Goal: Transaction & Acquisition: Obtain resource

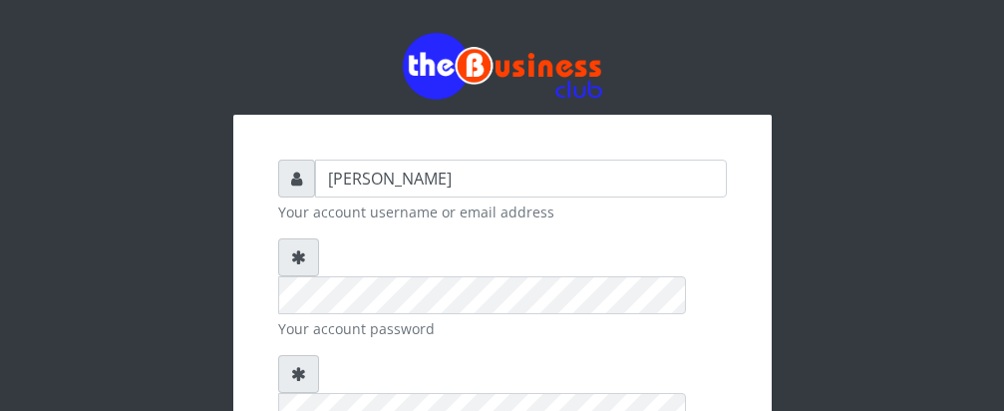
scroll to position [269, 0]
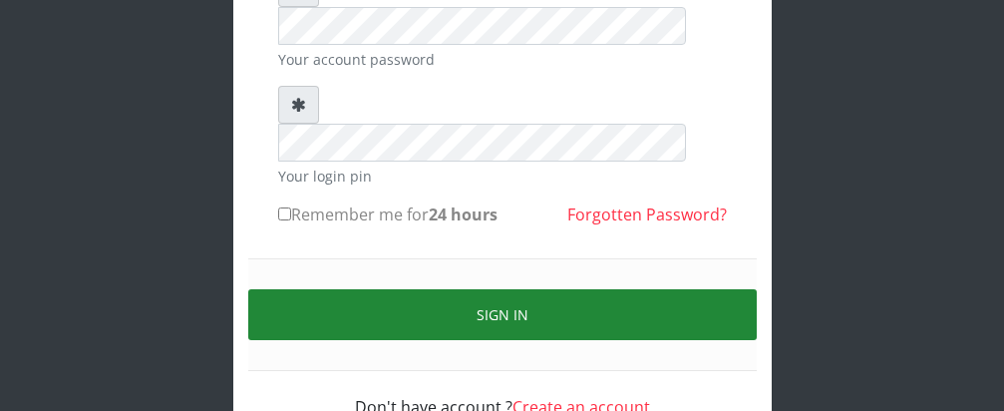
click at [590, 289] on button "Sign in" at bounding box center [502, 314] width 508 height 51
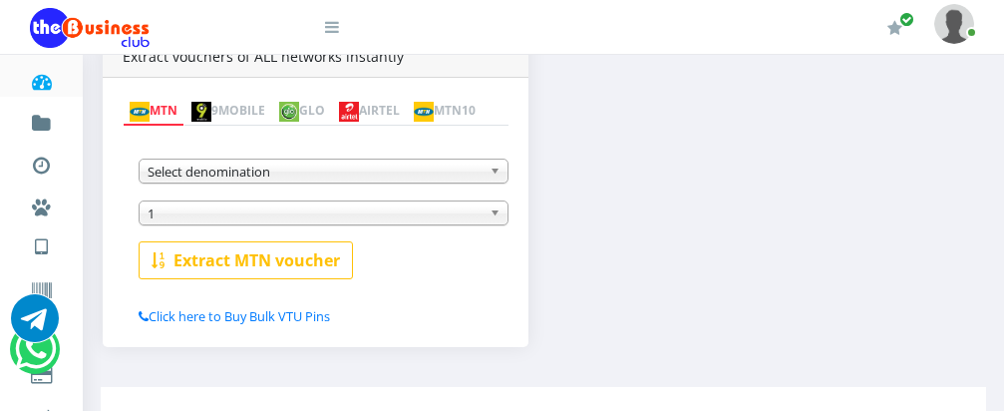
scroll to position [426, 0]
click at [294, 177] on span "Select denomination" at bounding box center [315, 171] width 334 height 24
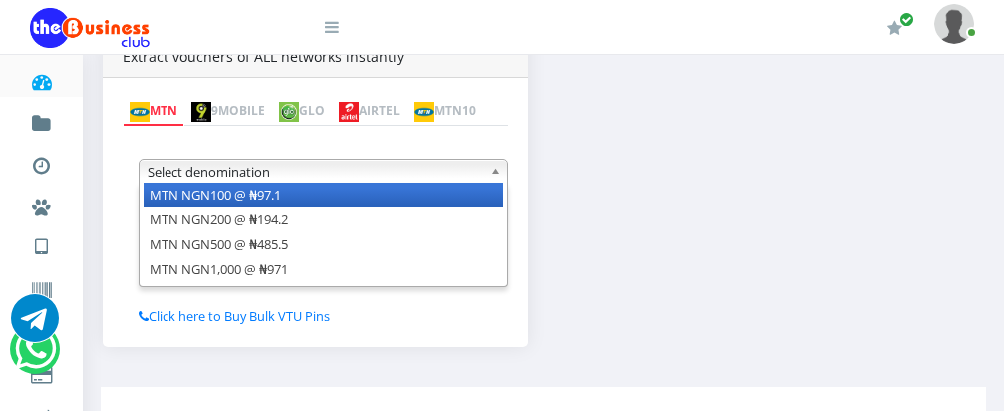
click at [285, 201] on li "MTN NGN100 @ ₦97.1" at bounding box center [324, 194] width 360 height 25
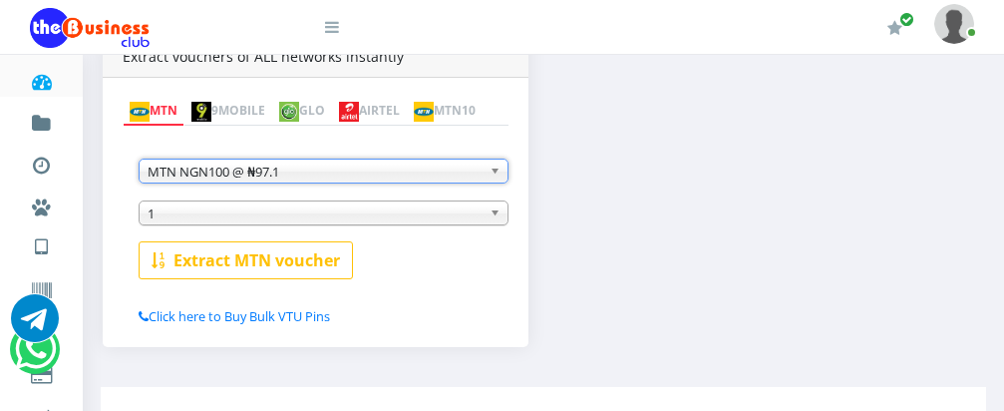
click at [282, 218] on span "1" at bounding box center [315, 213] width 334 height 24
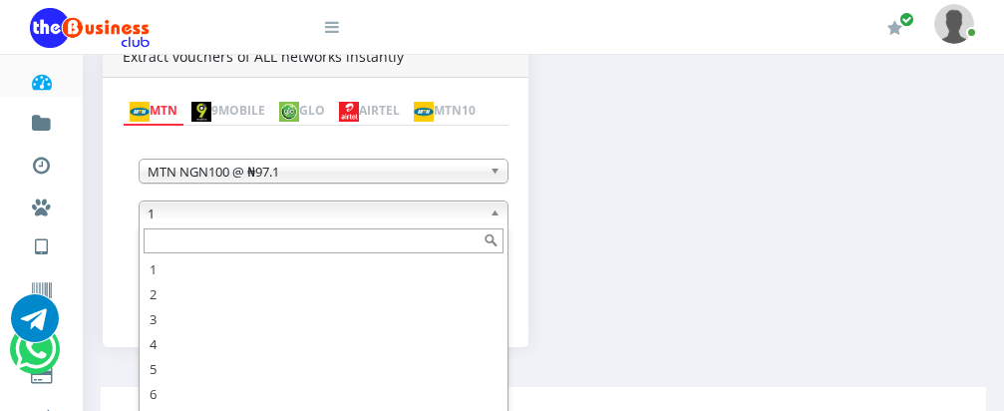
click at [248, 243] on input "text" at bounding box center [324, 240] width 360 height 25
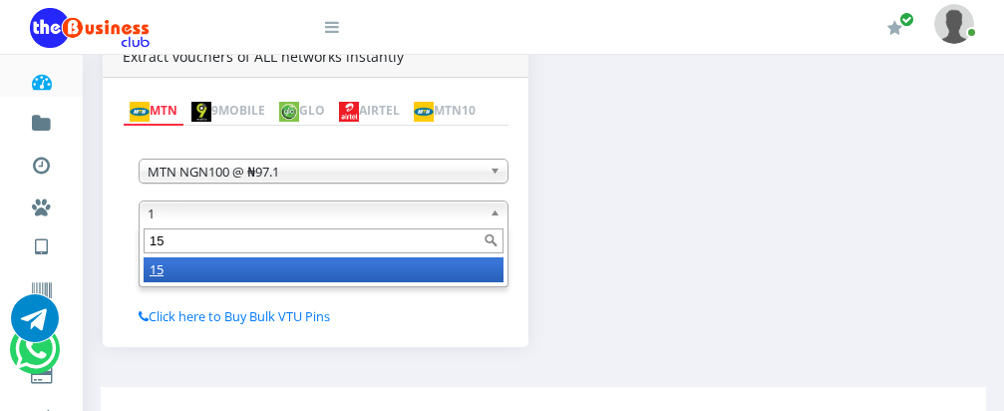
type input "15"
click at [257, 264] on li "15" at bounding box center [324, 269] width 360 height 25
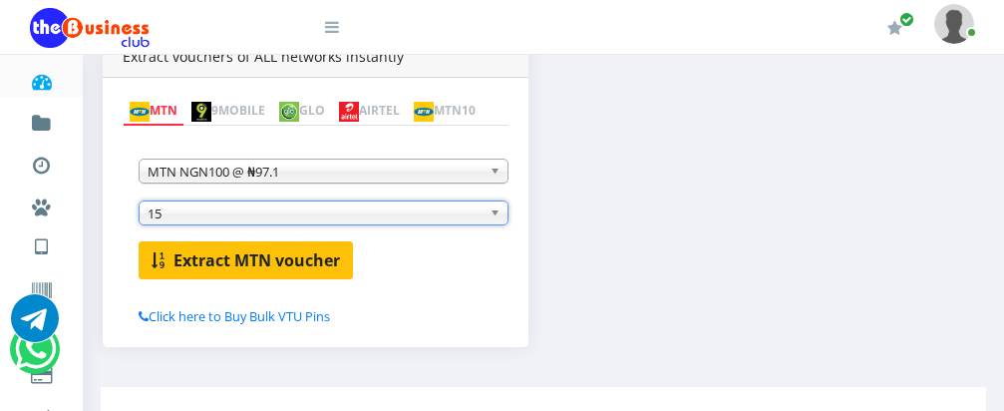
click at [257, 256] on b "Extract MTN voucher" at bounding box center [256, 260] width 166 height 22
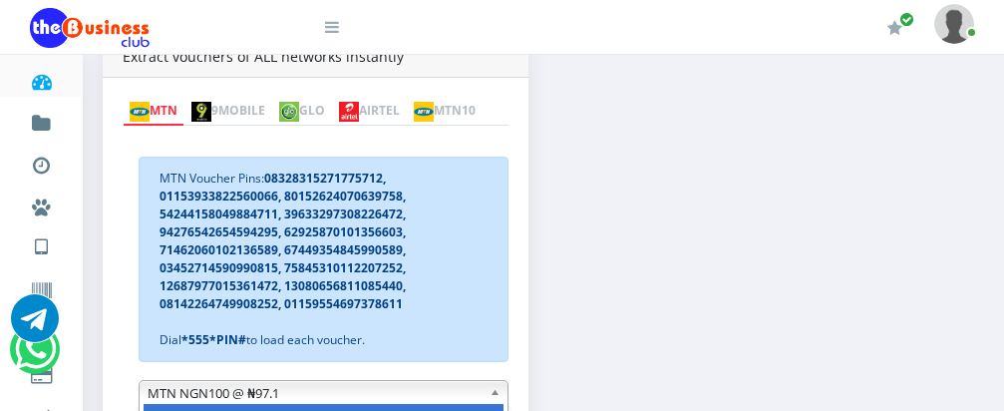
click at [490, 392] on div "₦ 2,164 Wallet 6" at bounding box center [543, 160] width 921 height 895
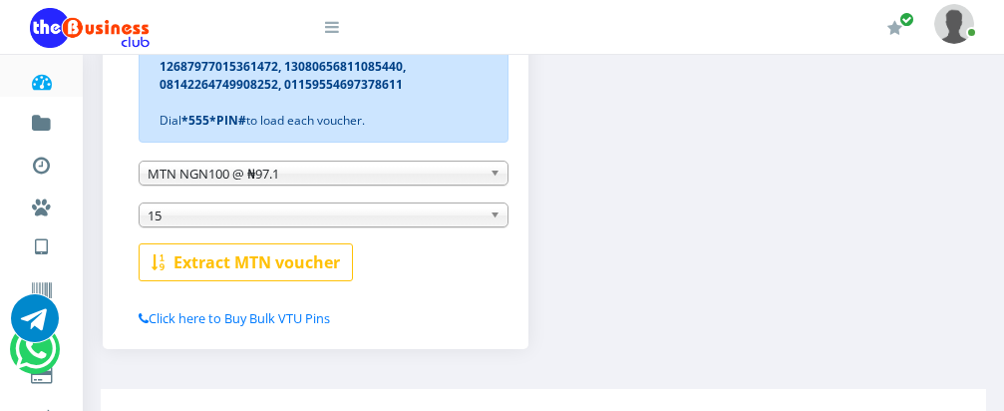
click at [488, 177] on link "MTN NGN100 @ ₦97.1" at bounding box center [324, 172] width 370 height 25
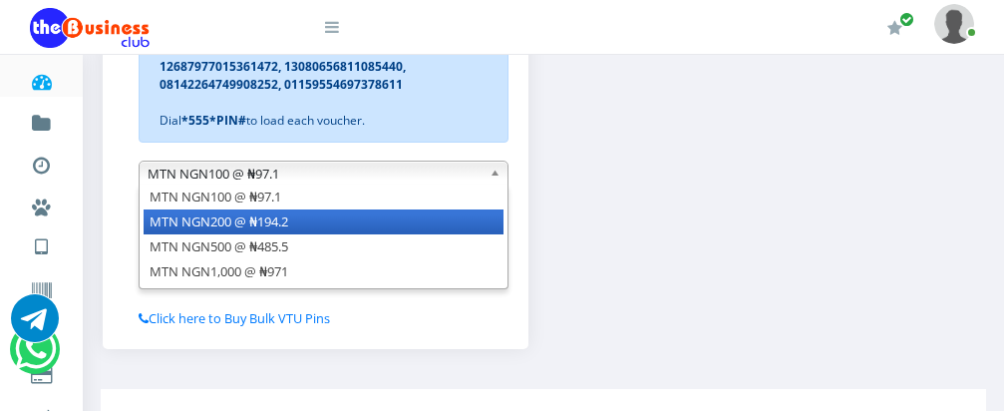
click at [431, 219] on li "MTN NGN200 @ ₦194.2" at bounding box center [324, 221] width 360 height 25
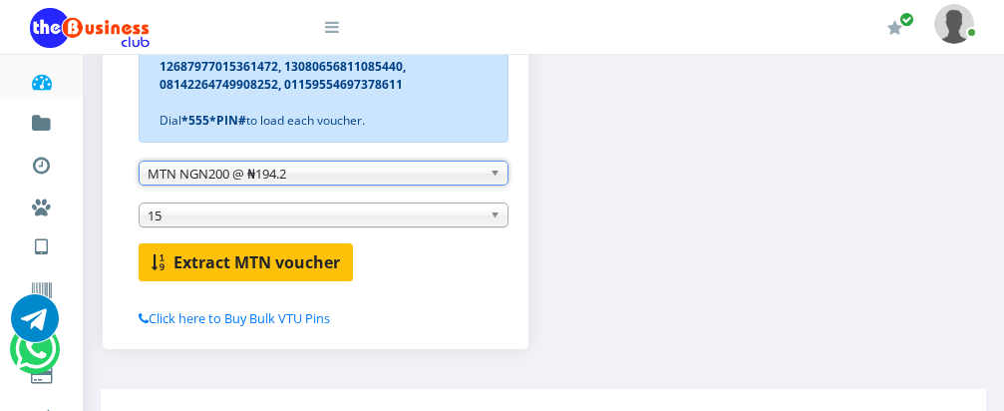
click at [273, 263] on b "Extract MTN voucher" at bounding box center [256, 262] width 166 height 22
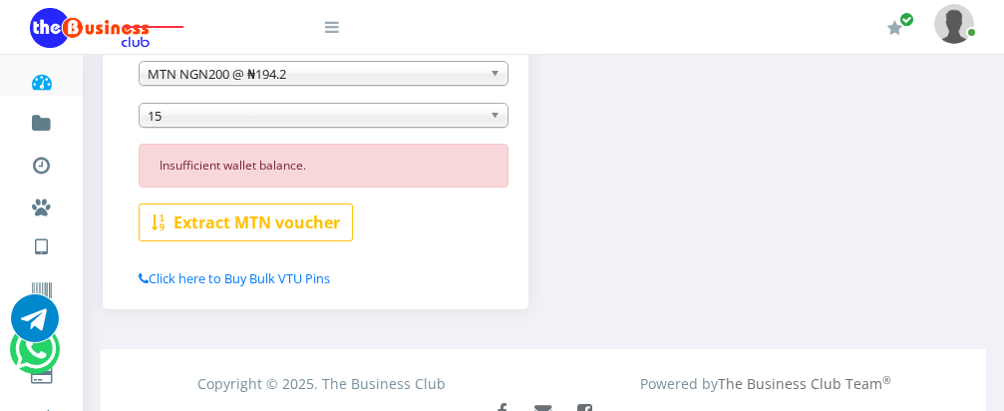
scroll to position [437, 0]
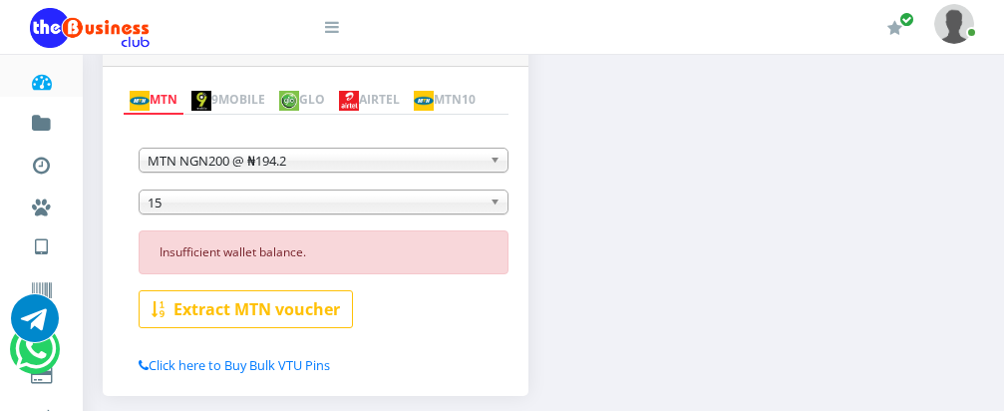
click at [218, 203] on span "15" at bounding box center [315, 202] width 334 height 24
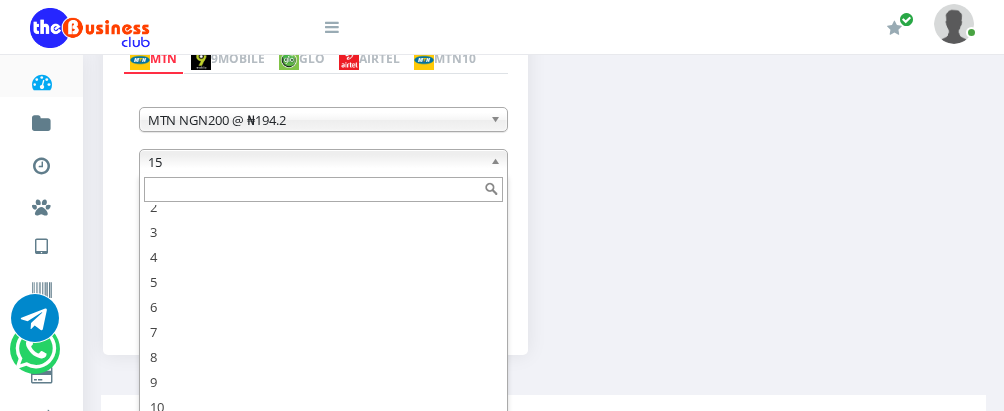
scroll to position [483, 0]
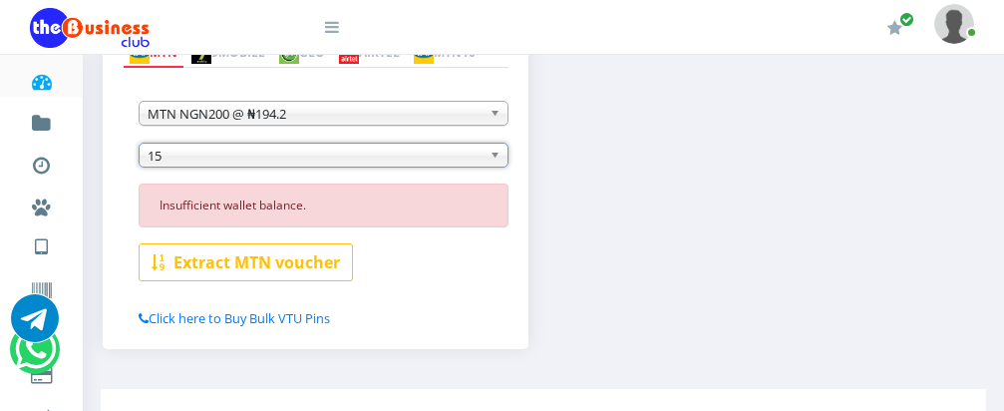
click at [205, 155] on span "15" at bounding box center [315, 156] width 334 height 24
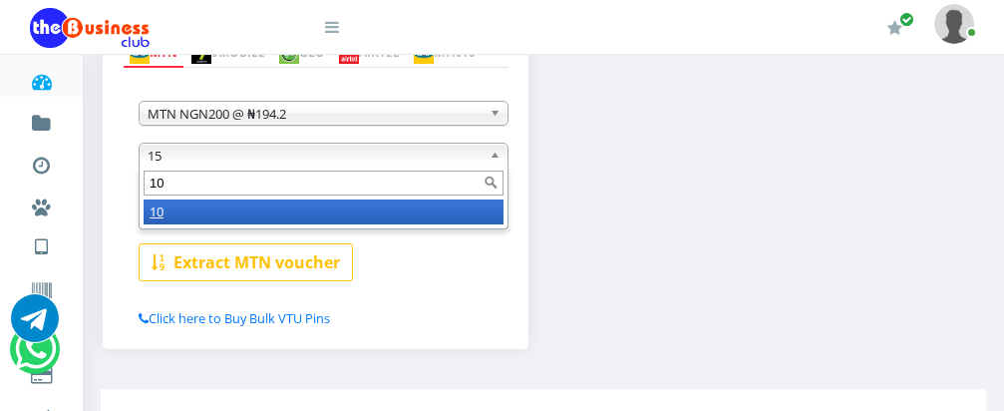
scroll to position [0, 0]
type input "10"
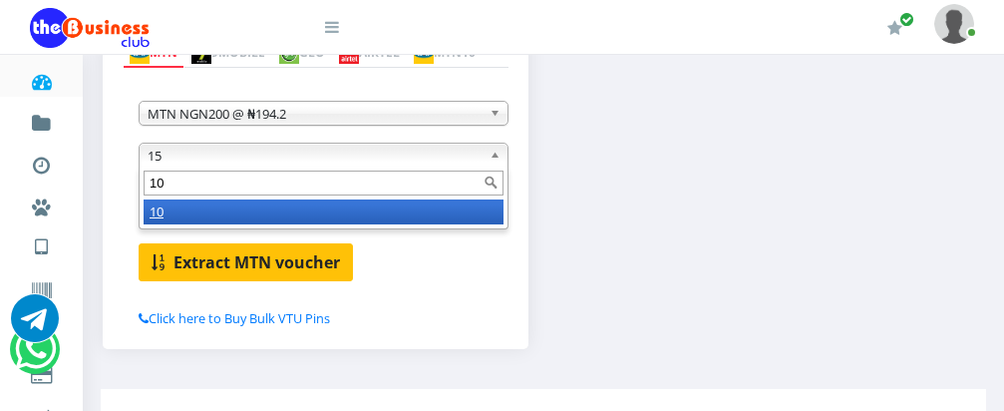
drag, startPoint x: 196, startPoint y: 213, endPoint x: 199, endPoint y: 265, distance: 51.9
click at [196, 213] on li "10" at bounding box center [324, 211] width 360 height 25
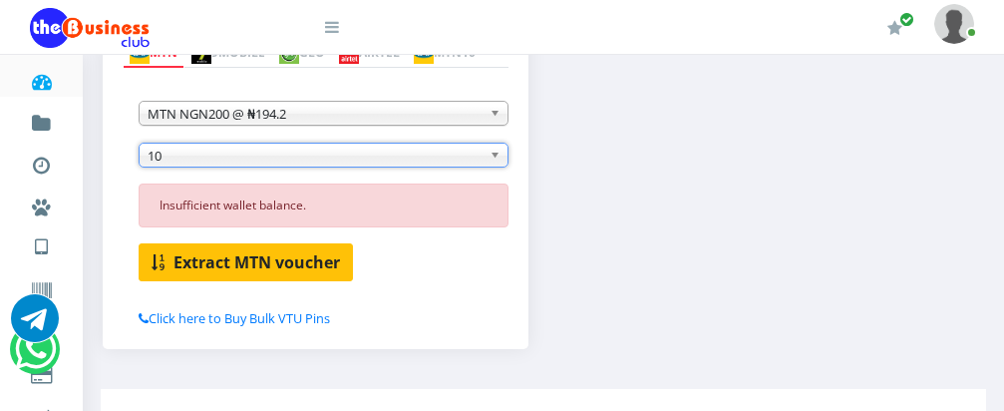
click at [199, 265] on b "Extract MTN voucher" at bounding box center [256, 262] width 166 height 22
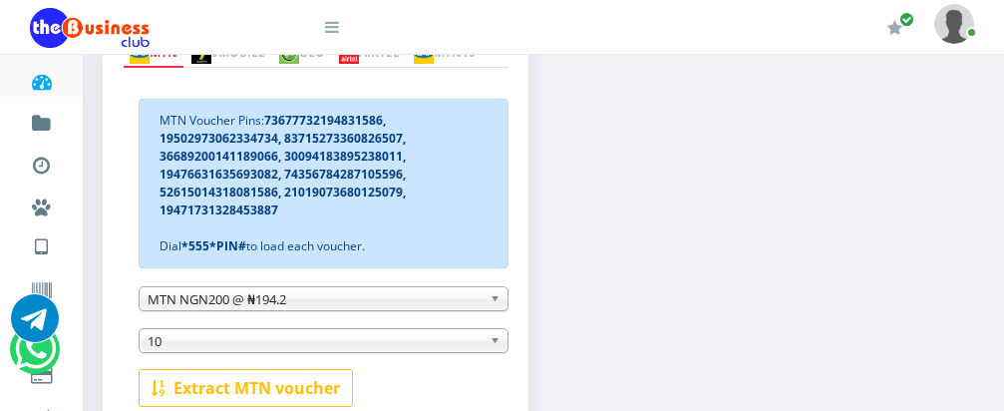
click at [736, 342] on div "Instant Voucher Extract vouchers of ALL networks instantly MTN 9MOBILE GLO AIRT…" at bounding box center [543, 225] width 911 height 536
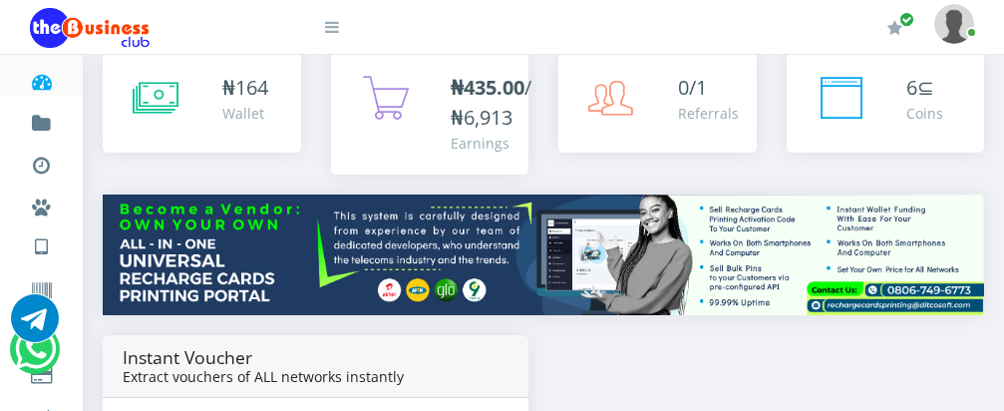
scroll to position [78, 0]
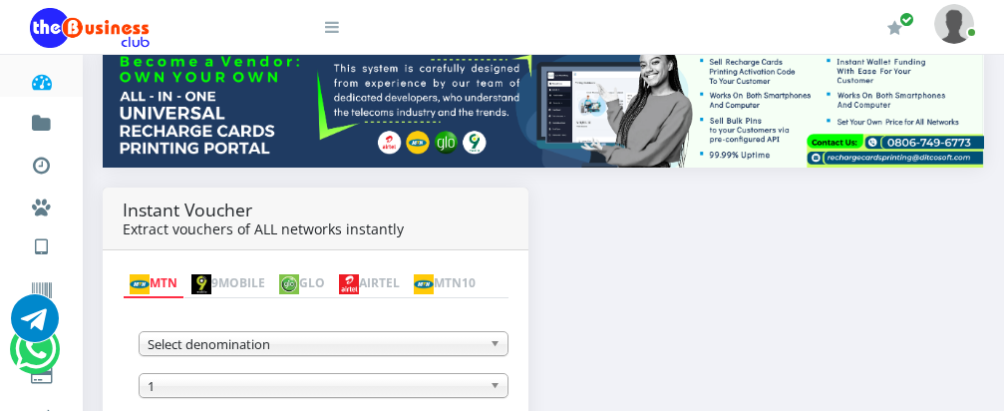
scroll to position [317, 0]
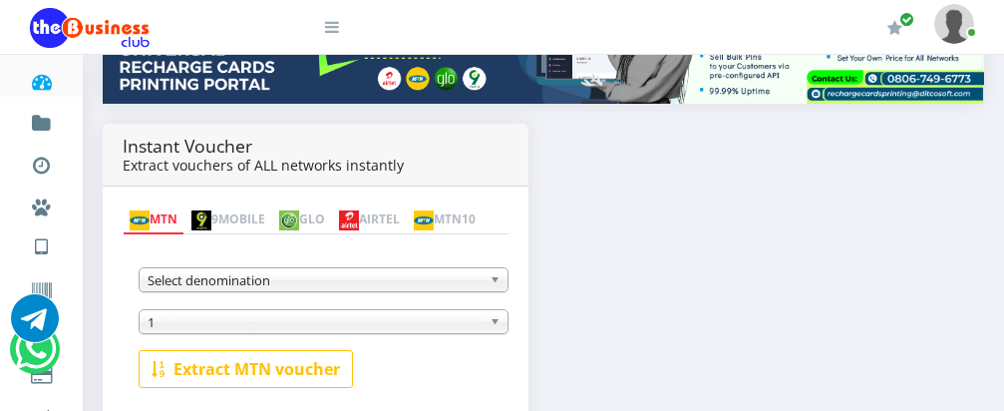
click at [395, 206] on link "AIRTEL" at bounding box center [369, 220] width 75 height 28
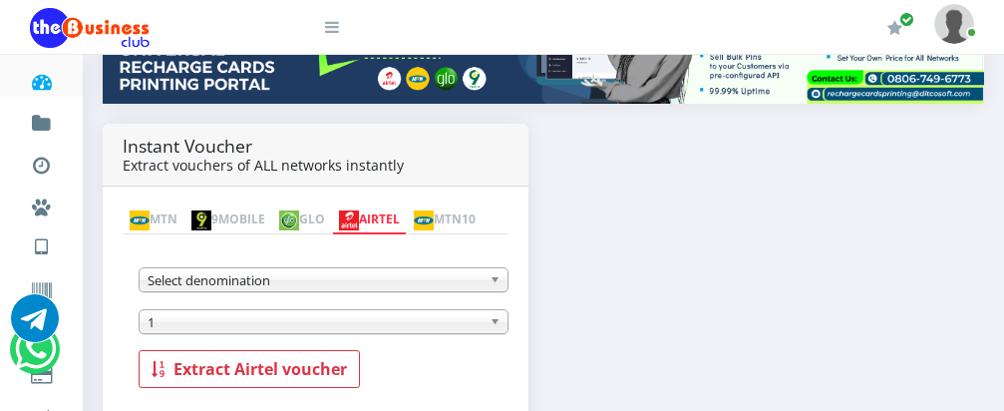
click at [478, 279] on span "Select denomination" at bounding box center [315, 280] width 334 height 24
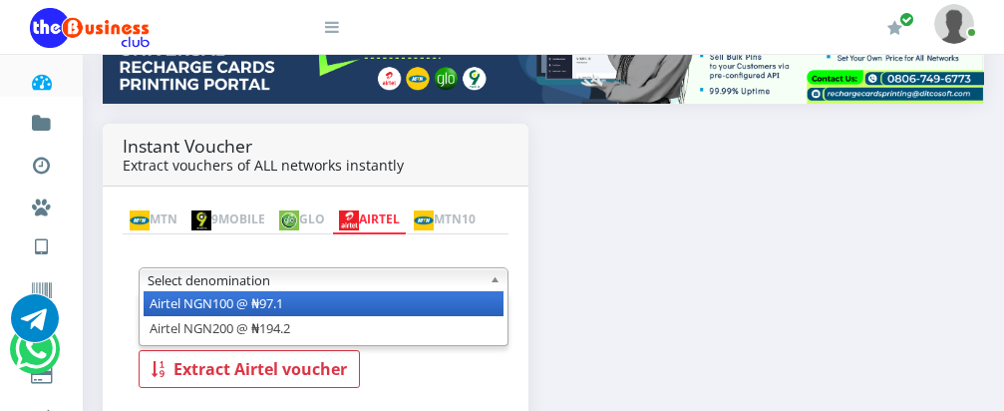
click at [172, 206] on link "MTN" at bounding box center [154, 220] width 62 height 28
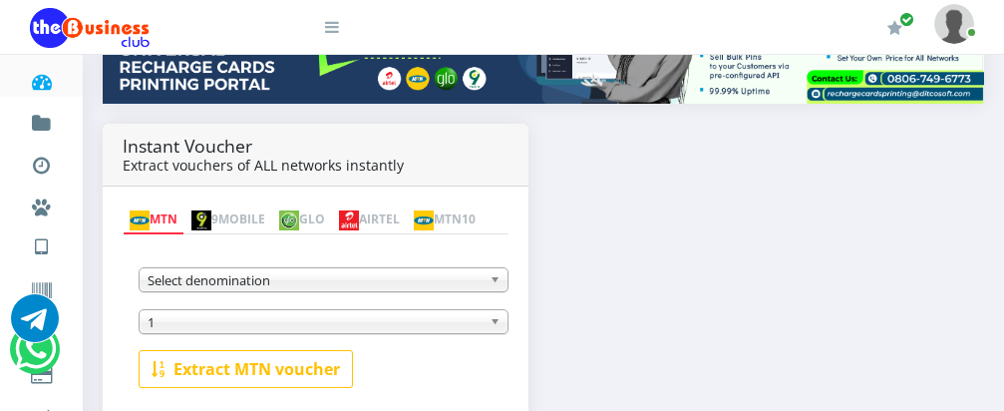
click at [494, 280] on b at bounding box center [498, 279] width 18 height 23
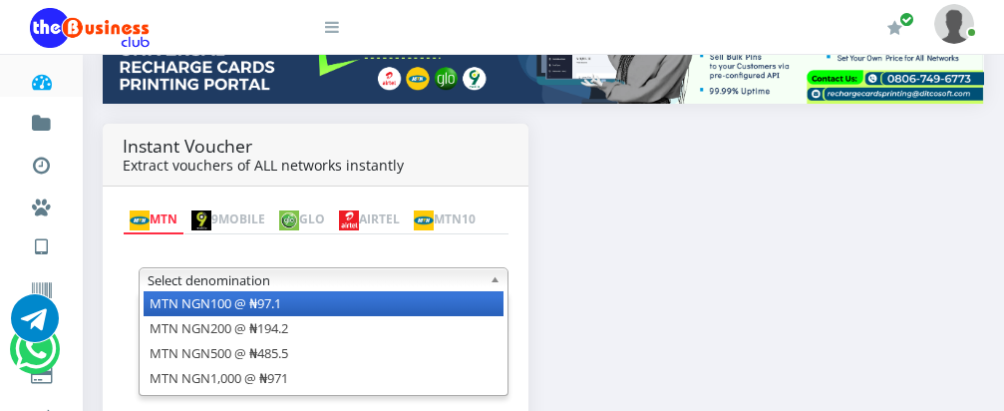
drag, startPoint x: 666, startPoint y: 239, endPoint x: 6, endPoint y: 116, distance: 671.3
click at [83, 47] on div "My Profile Settings Logout 6" at bounding box center [543, 201] width 921 height 927
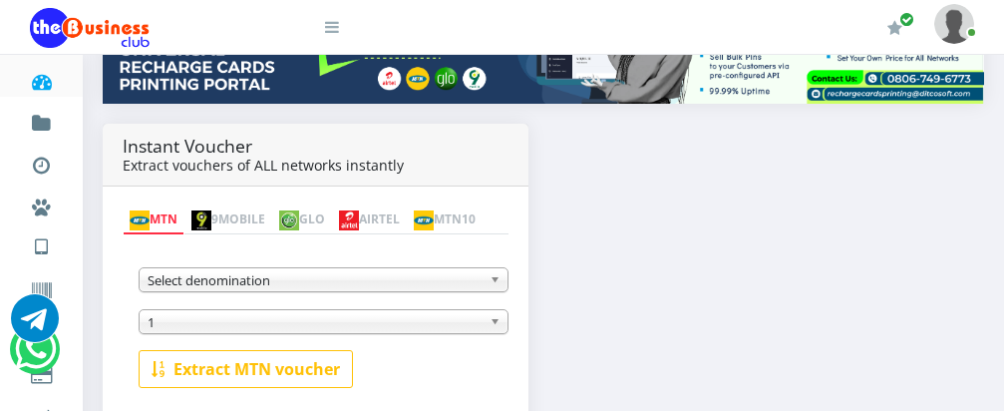
click at [698, 282] on div "Instant Voucher Extract vouchers of ALL networks instantly MTN 9MOBILE GLO AIRT…" at bounding box center [543, 299] width 911 height 351
click at [41, 85] on icon at bounding box center [41, 82] width 23 height 20
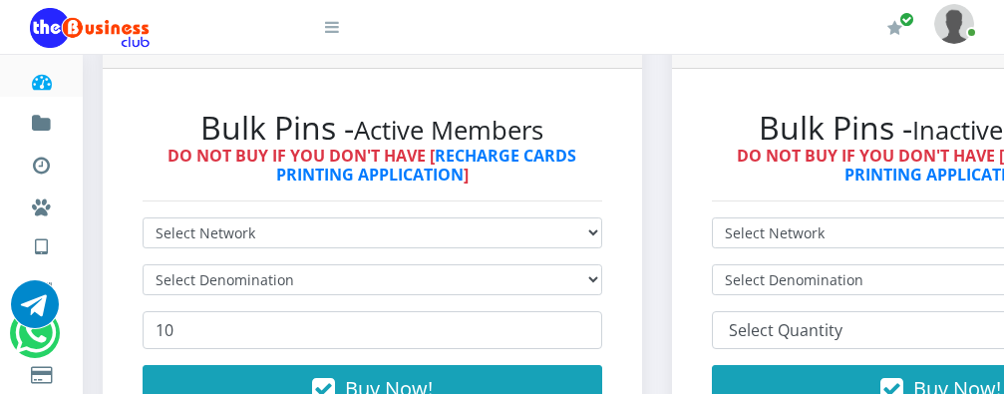
scroll to position [558, 0]
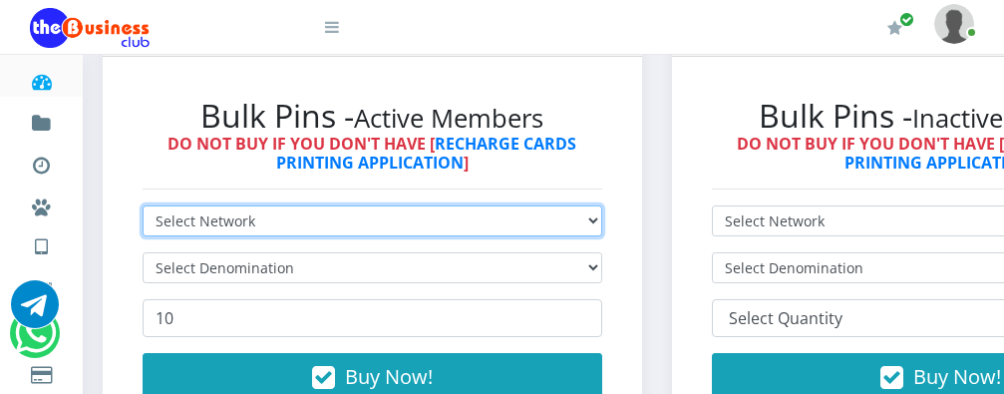
click at [602, 209] on select "Select Network MTN Globacom 9Mobile Airtel" at bounding box center [372, 220] width 459 height 31
select select "Airtel"
click at [143, 205] on select "Select Network MTN Globacom 9Mobile Airtel" at bounding box center [372, 220] width 459 height 31
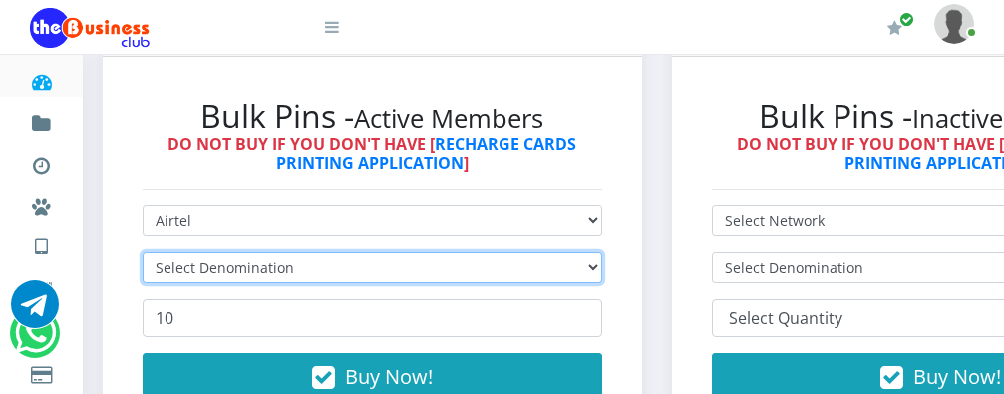
click at [550, 252] on select "Select Denomination" at bounding box center [372, 267] width 459 height 31
click at [545, 257] on select "Select Denomination" at bounding box center [372, 267] width 459 height 31
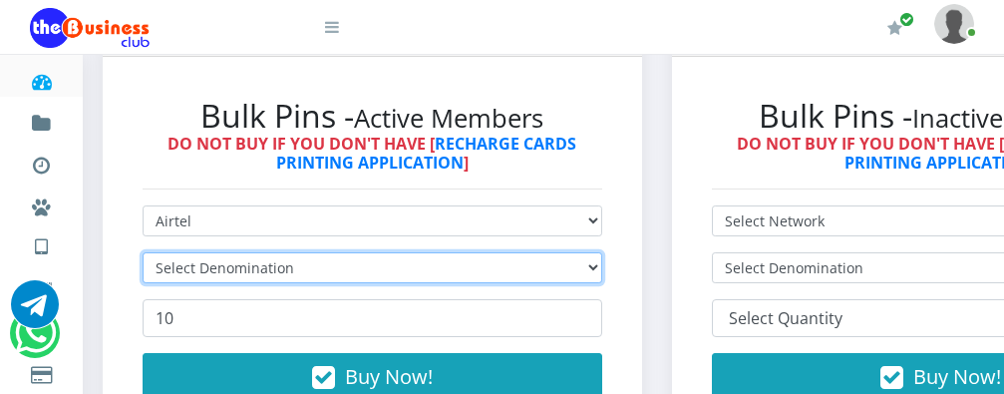
scroll to position [0, 0]
click at [545, 257] on select "Select Denomination" at bounding box center [372, 267] width 459 height 31
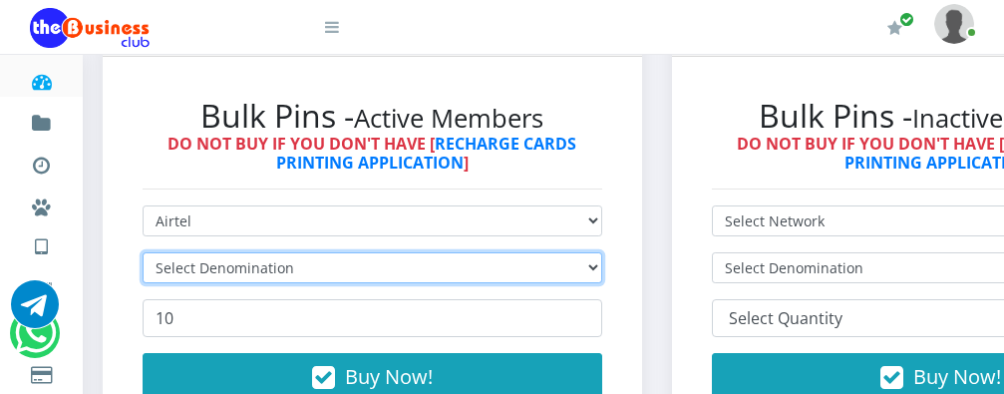
click at [545, 252] on select "Select Denomination" at bounding box center [372, 267] width 459 height 31
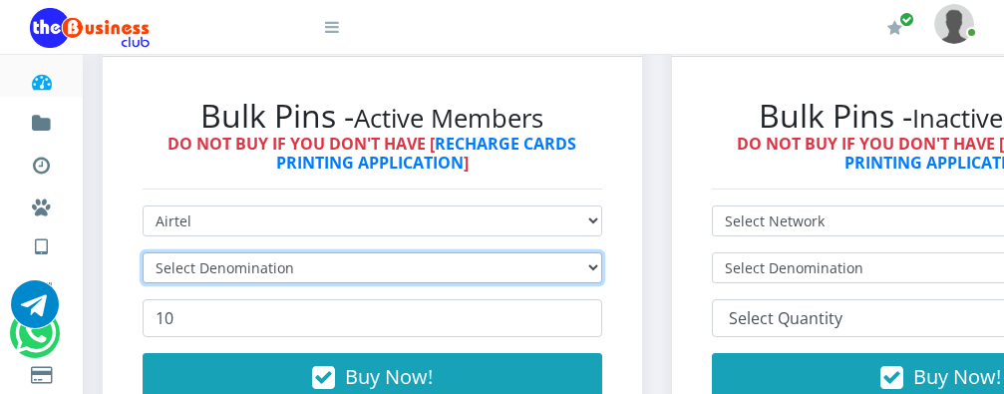
click at [545, 252] on select "Select Denomination" at bounding box center [372, 267] width 459 height 31
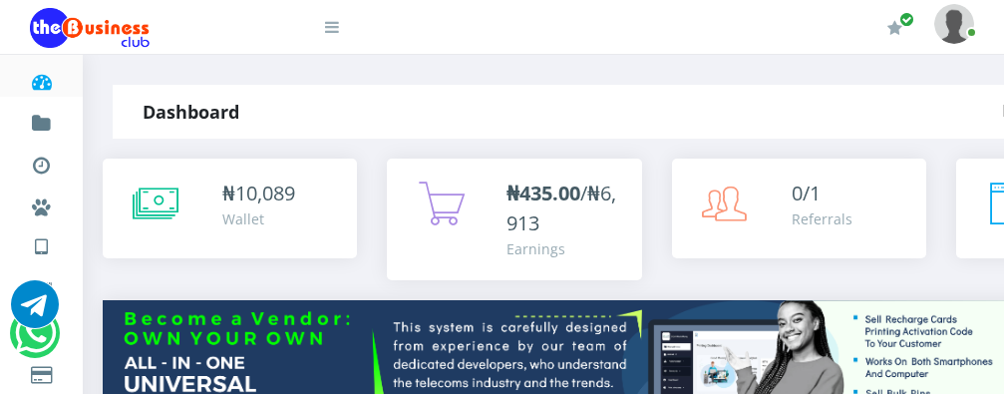
click at [40, 87] on icon at bounding box center [41, 82] width 23 height 20
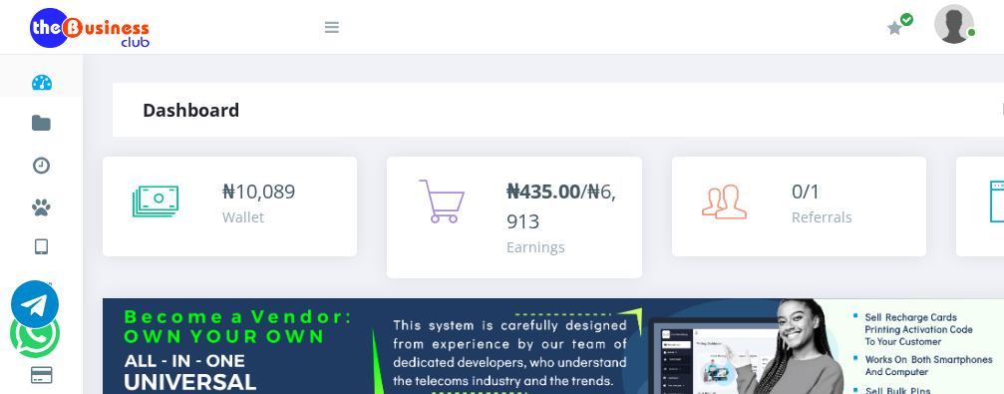
scroll to position [917, 0]
